Goal: Task Accomplishment & Management: Use online tool/utility

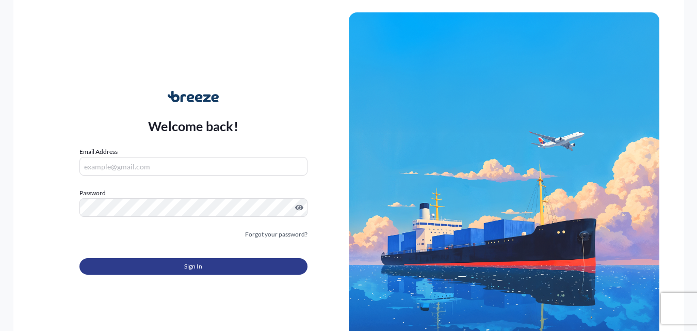
type input "[PERSON_NAME][EMAIL_ADDRESS][PERSON_NAME][DOMAIN_NAME]"
click at [190, 262] on span "Sign In" at bounding box center [193, 266] width 18 height 10
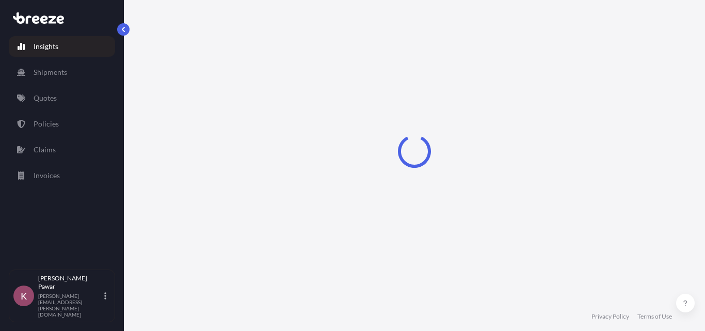
select select "2025"
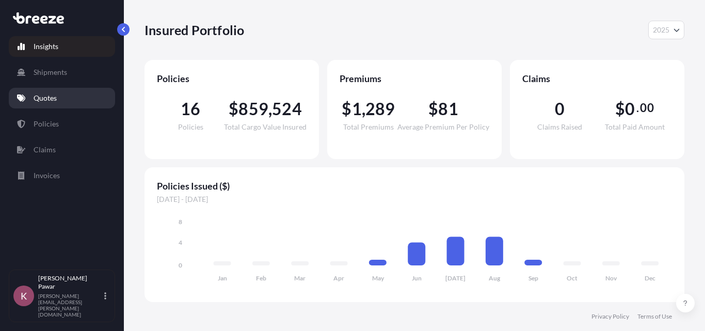
click at [52, 101] on p "Quotes" at bounding box center [45, 98] width 23 height 10
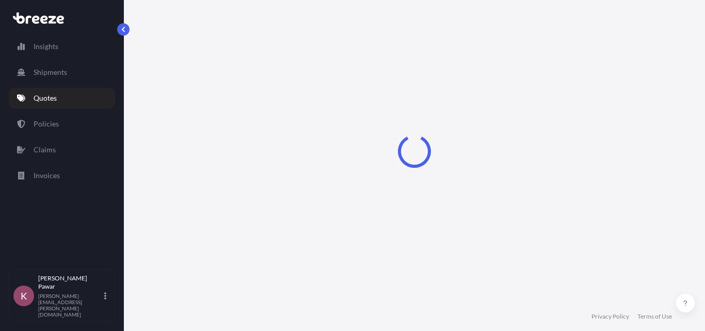
click at [54, 101] on p "Quotes" at bounding box center [45, 98] width 23 height 10
click at [55, 99] on p "Quotes" at bounding box center [45, 98] width 23 height 10
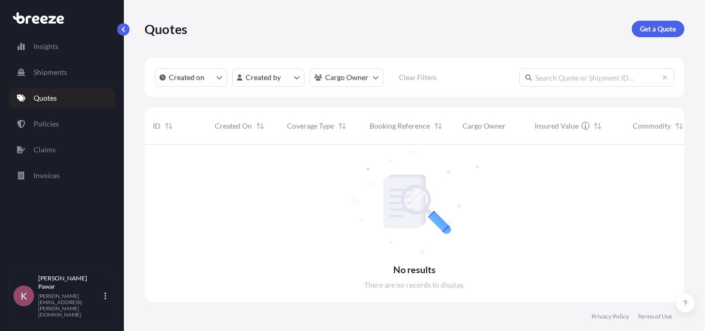
scroll to position [187, 532]
click at [283, 79] on html "Insights Shipments Quotes Policies Claims Invoices K [PERSON_NAME] [PERSON_NAME…" at bounding box center [352, 165] width 705 height 331
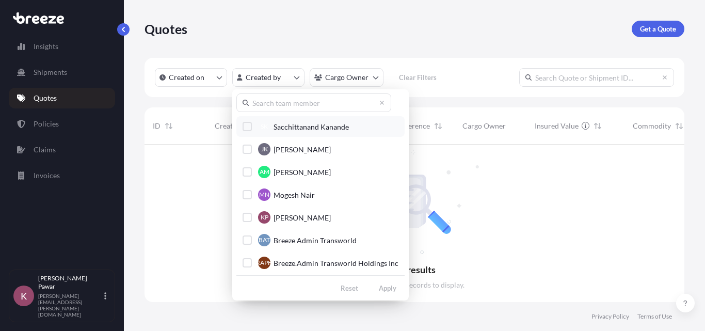
click at [249, 128] on div "Select Option" at bounding box center [246, 126] width 9 height 9
click at [242, 149] on div "Select Option" at bounding box center [246, 148] width 9 height 9
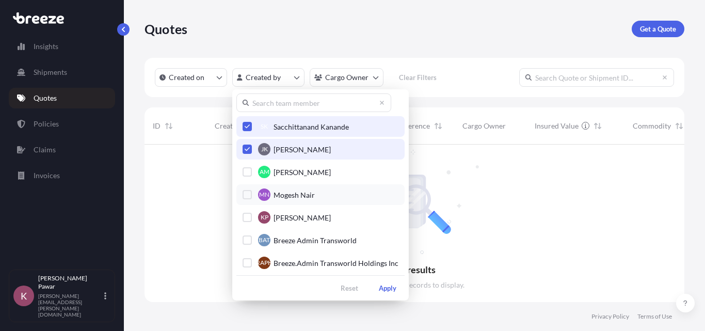
click at [247, 171] on div "Select Option" at bounding box center [246, 171] width 9 height 9
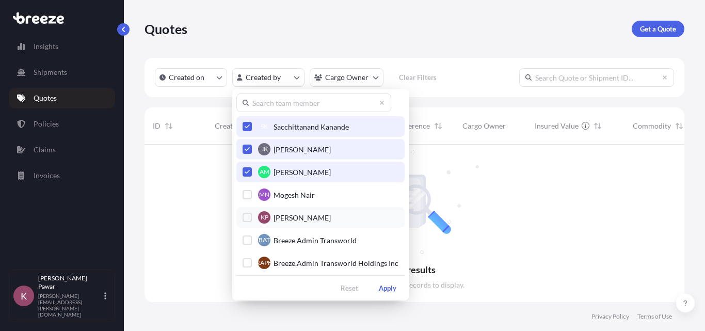
click at [248, 191] on div "Select Option" at bounding box center [246, 194] width 9 height 9
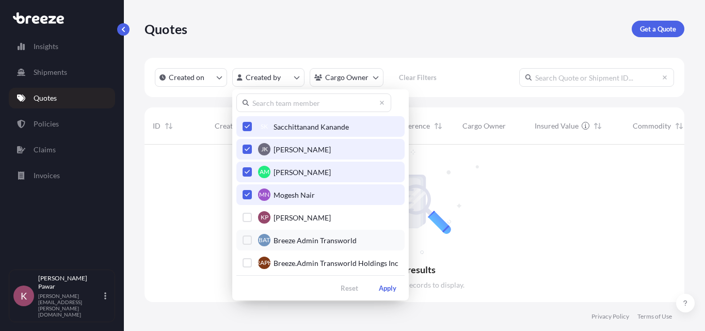
click at [251, 215] on div "Select Option" at bounding box center [246, 217] width 9 height 9
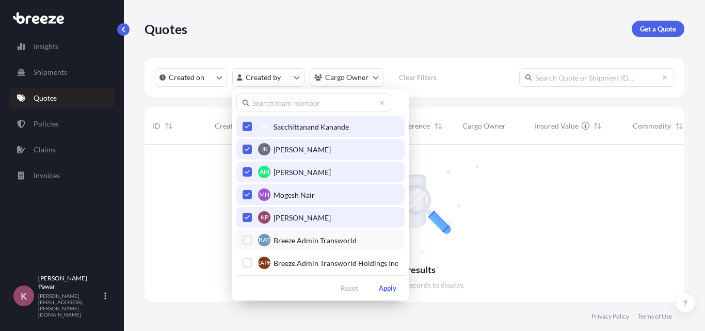
click at [249, 235] on div "Select Option" at bounding box center [246, 239] width 9 height 9
click at [246, 263] on div "Select Option" at bounding box center [246, 262] width 9 height 9
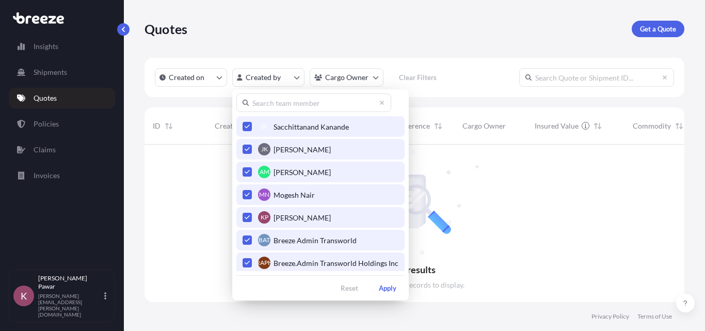
drag, startPoint x: 270, startPoint y: 279, endPoint x: 500, endPoint y: 248, distance: 232.0
click at [579, 219] on html "Insights Shipments Quotes Policies Claims Invoices K [PERSON_NAME] [PERSON_NAME…" at bounding box center [352, 165] width 705 height 331
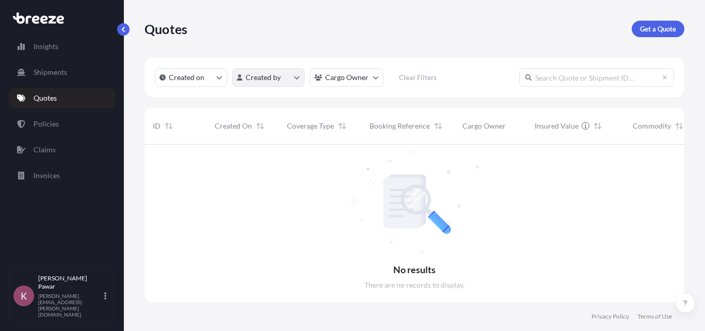
click at [291, 81] on html "Insights Shipments Quotes Policies Claims Invoices K [PERSON_NAME] [PERSON_NAME…" at bounding box center [352, 165] width 705 height 331
